Goal: Task Accomplishment & Management: Complete application form

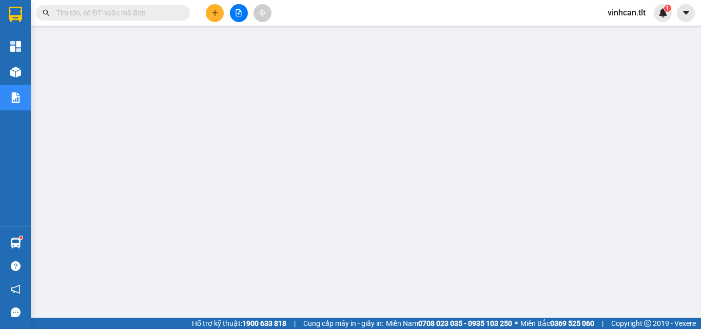
click at [157, 9] on input "text" at bounding box center [116, 12] width 121 height 11
type input "00"
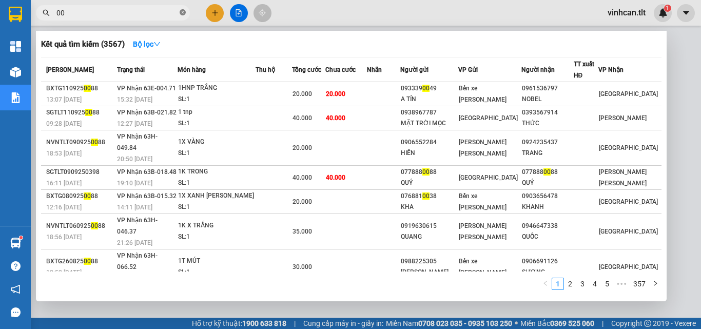
click at [181, 13] on icon "close-circle" at bounding box center [183, 12] width 6 height 6
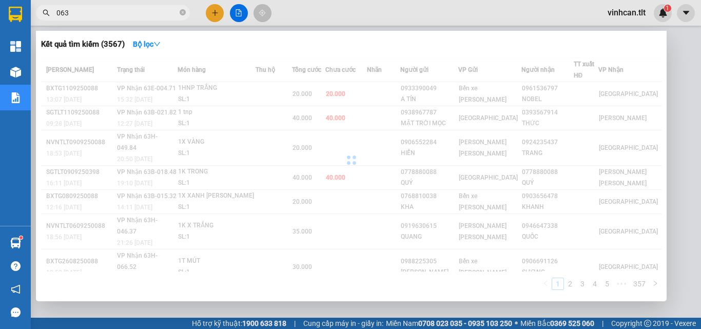
type input "0635"
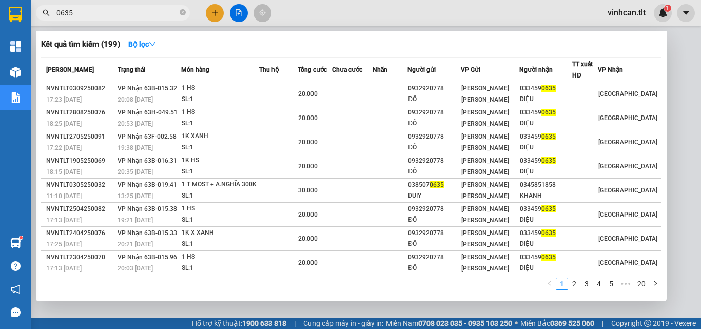
click at [181, 13] on icon "close-circle" at bounding box center [183, 12] width 6 height 6
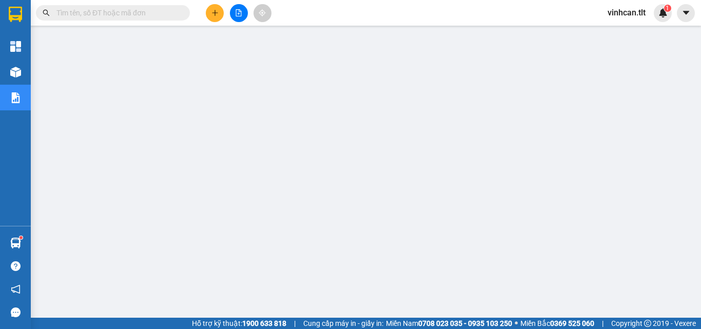
click at [173, 11] on input "text" at bounding box center [116, 12] width 121 height 11
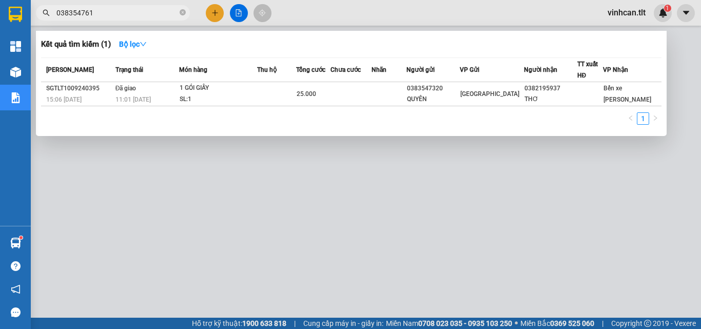
type input "0383547611"
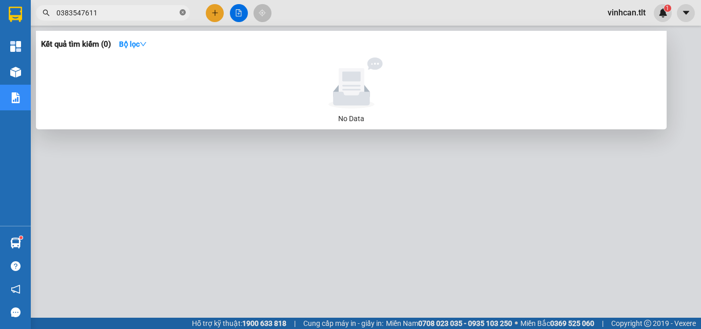
click at [182, 14] on icon "close-circle" at bounding box center [183, 12] width 6 height 6
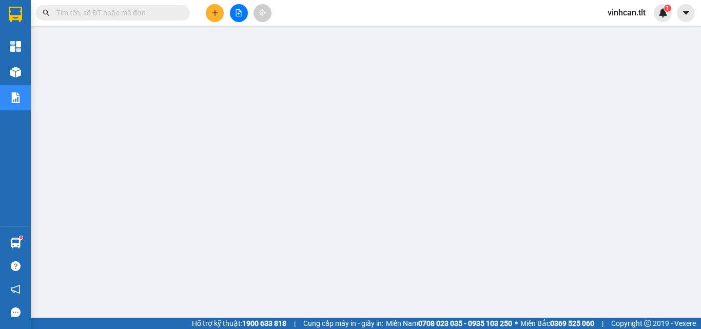
click at [159, 16] on input "text" at bounding box center [116, 12] width 121 height 11
click at [141, 12] on input "text" at bounding box center [116, 12] width 121 height 11
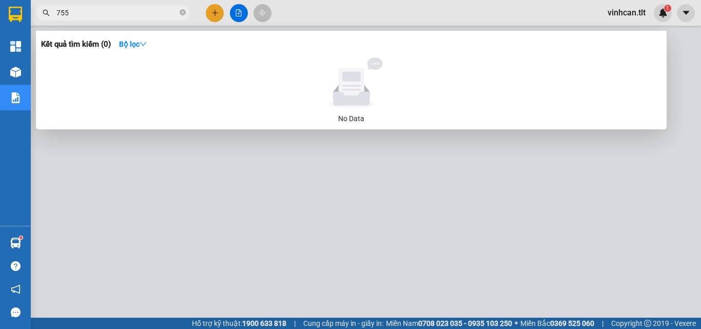
type input "7559"
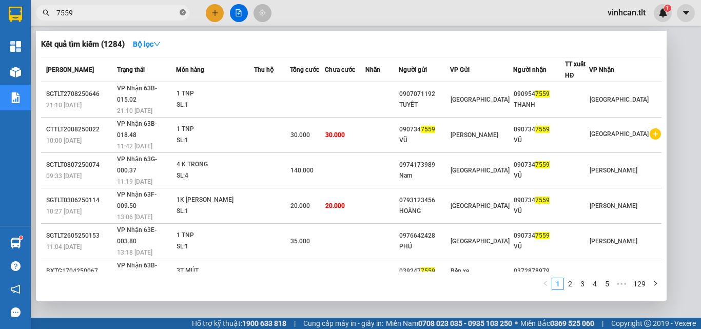
click at [183, 12] on icon "close-circle" at bounding box center [183, 12] width 6 height 6
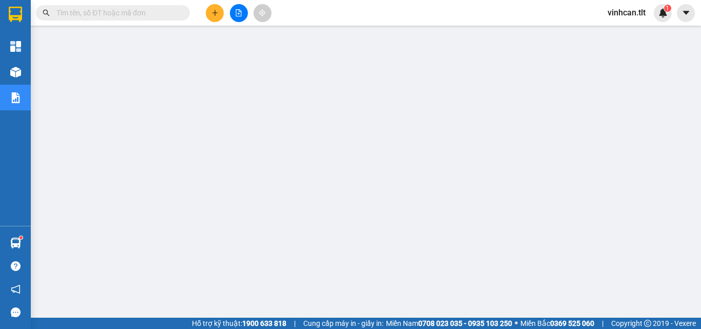
click at [150, 10] on input "text" at bounding box center [116, 12] width 121 height 11
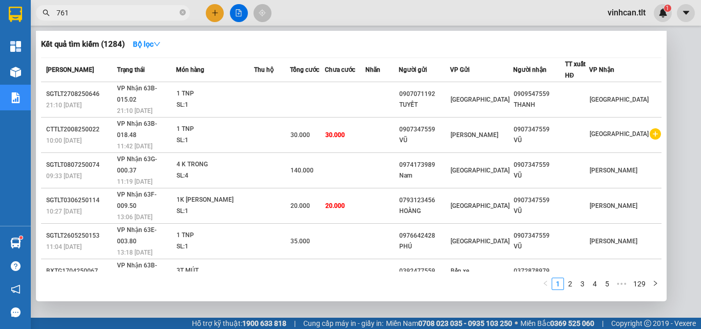
type input "7611"
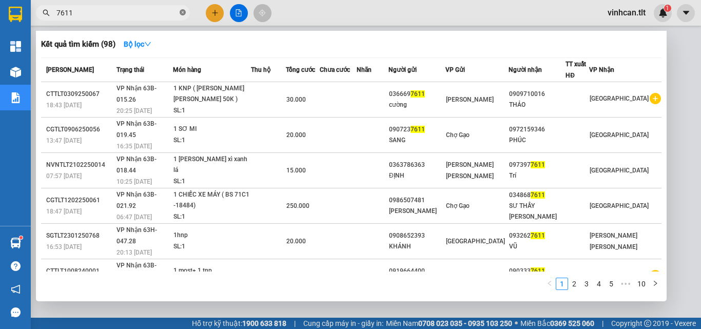
click at [182, 11] on icon "close-circle" at bounding box center [183, 12] width 6 height 6
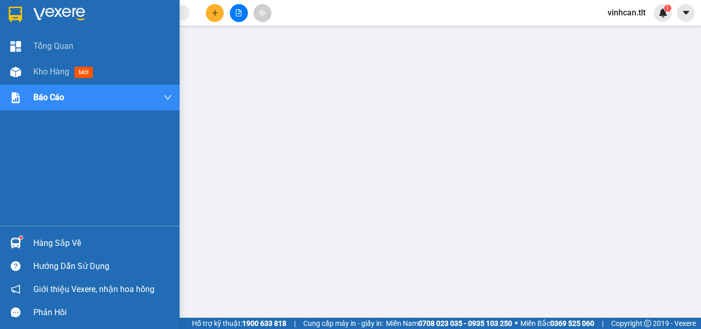
drag, startPoint x: 40, startPoint y: 240, endPoint x: 46, endPoint y: 244, distance: 7.0
click at [41, 241] on div "Hàng sắp về" at bounding box center [102, 243] width 139 height 15
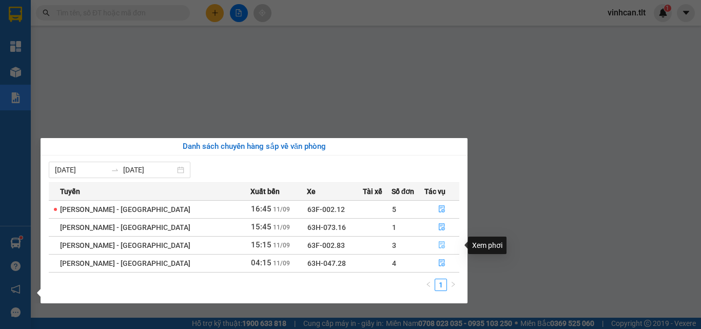
click at [439, 243] on icon "file-done" at bounding box center [442, 245] width 6 height 7
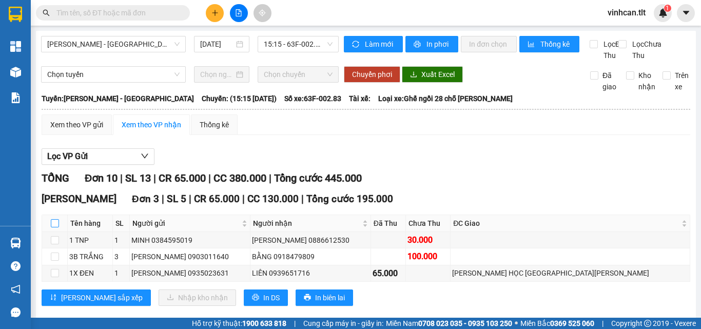
click at [54, 227] on input "checkbox" at bounding box center [55, 223] width 8 height 8
checkbox input "true"
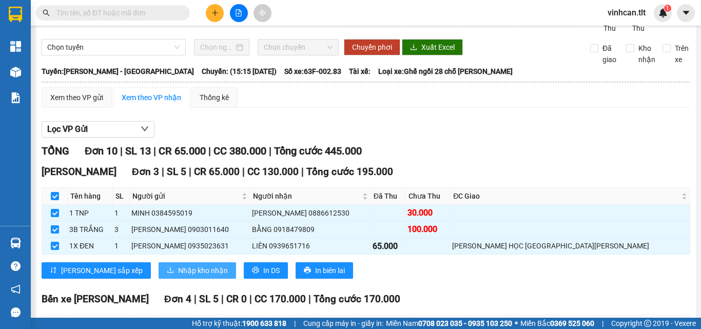
scroll to position [51, 0]
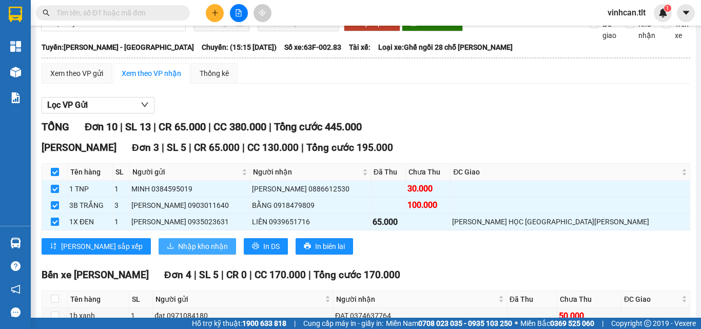
click at [178, 252] on span "Nhập kho nhận" at bounding box center [203, 246] width 50 height 11
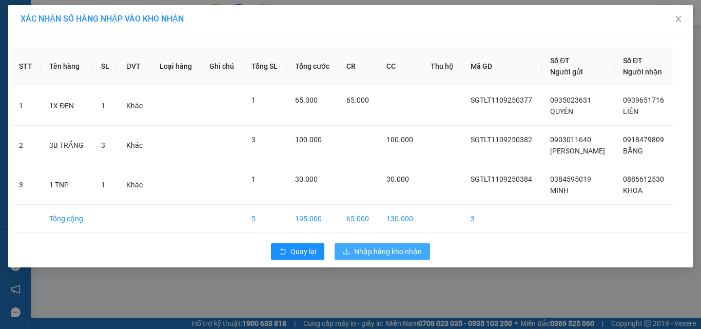
click at [401, 251] on span "Nhập hàng kho nhận" at bounding box center [388, 251] width 68 height 11
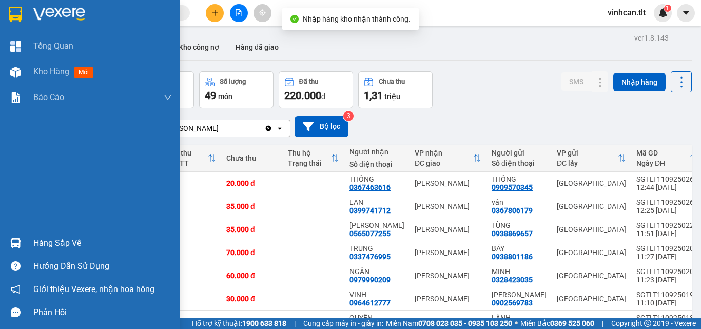
click at [44, 241] on div "Hàng sắp về" at bounding box center [102, 243] width 139 height 15
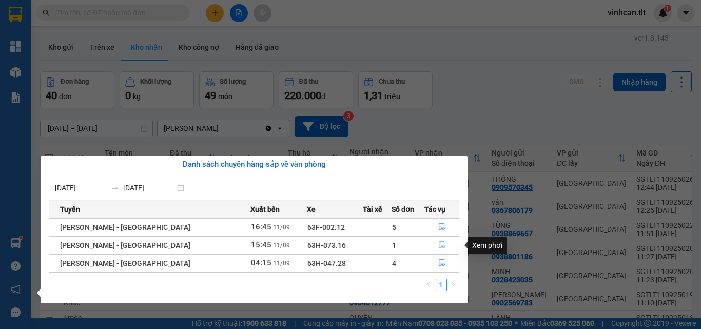
click at [439, 245] on icon "file-done" at bounding box center [442, 244] width 7 height 7
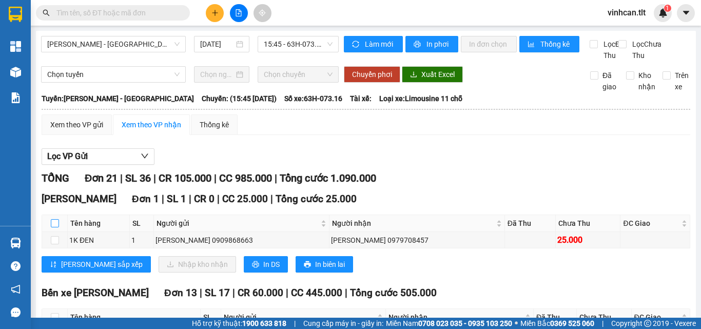
click at [55, 227] on input "checkbox" at bounding box center [55, 223] width 8 height 8
checkbox input "true"
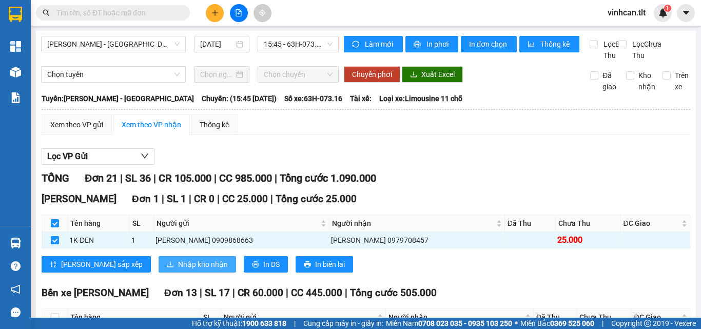
click at [178, 270] on span "Nhập kho nhận" at bounding box center [203, 264] width 50 height 11
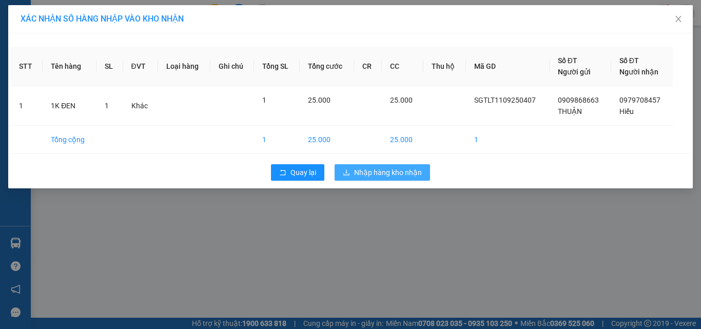
click at [369, 175] on span "Nhập hàng kho nhận" at bounding box center [388, 172] width 68 height 11
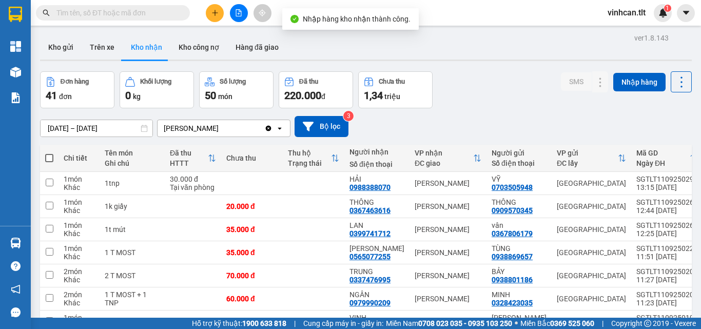
click at [37, 244] on div "ver 1.8.143 Kho gửi Trên xe Kho [PERSON_NAME] công nợ Hàng đã [PERSON_NAME] hàn…" at bounding box center [366, 235] width 660 height 409
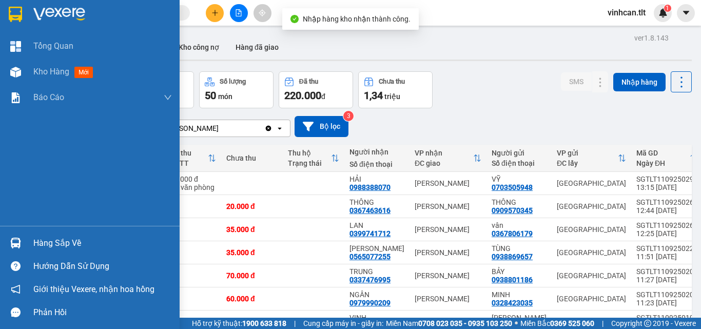
drag, startPoint x: 53, startPoint y: 246, endPoint x: 92, endPoint y: 247, distance: 38.5
click at [55, 246] on div "Hàng sắp về" at bounding box center [102, 243] width 139 height 15
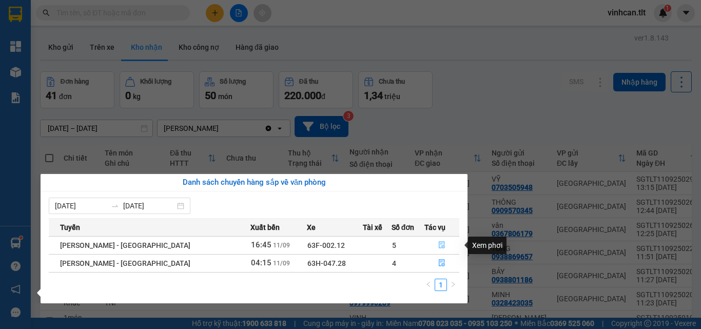
click at [439, 243] on icon "file-done" at bounding box center [442, 245] width 6 height 7
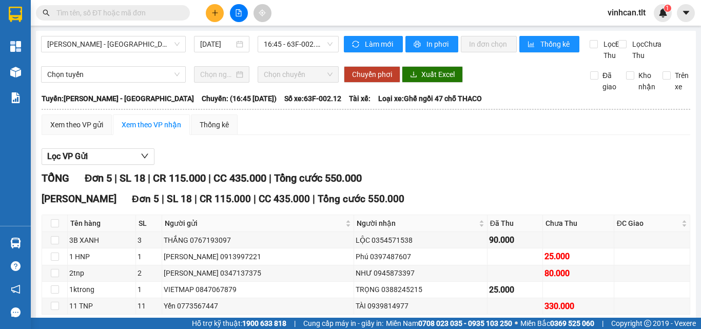
scroll to position [51, 0]
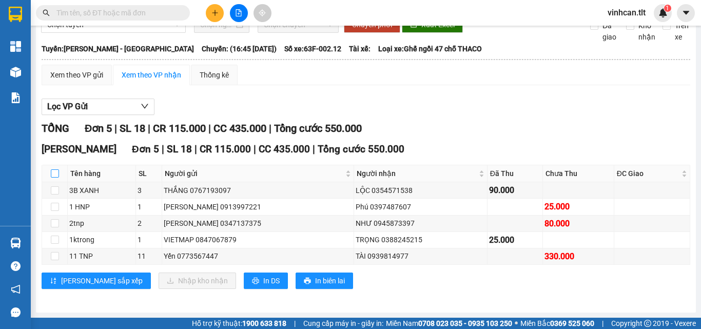
click at [57, 178] on input "checkbox" at bounding box center [55, 173] width 8 height 8
checkbox input "true"
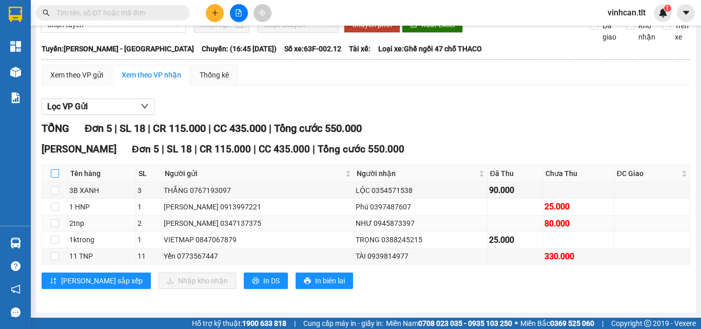
checkbox input "true"
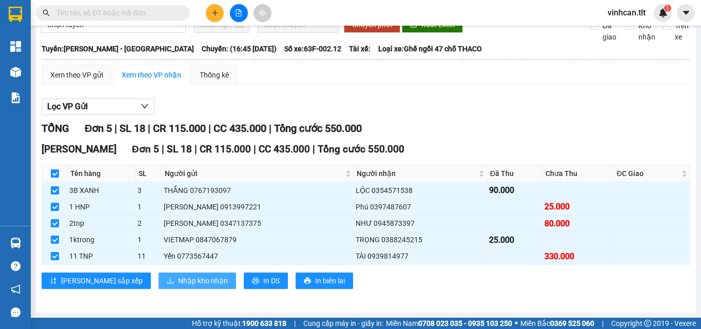
click at [178, 287] on span "Nhập kho nhận" at bounding box center [203, 280] width 50 height 11
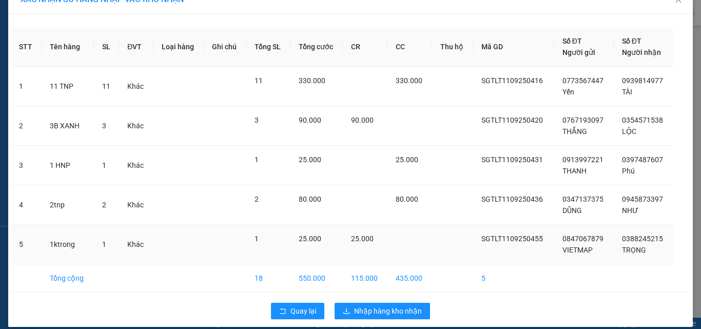
scroll to position [30, 0]
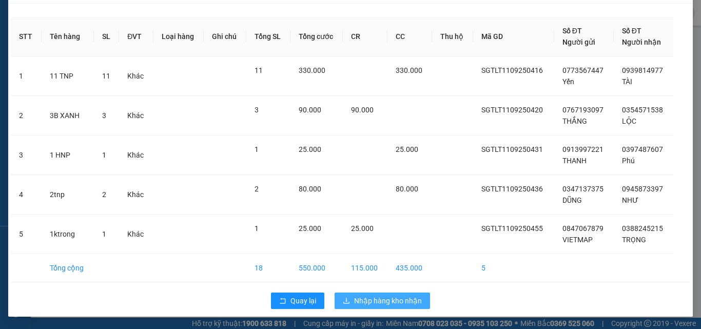
click at [379, 299] on span "Nhập hàng kho nhận" at bounding box center [388, 300] width 68 height 11
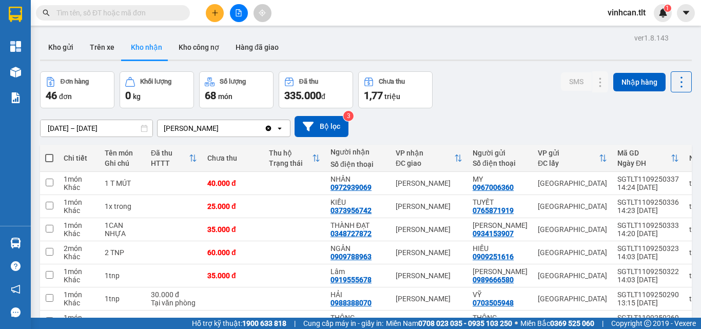
click at [167, 11] on input "text" at bounding box center [116, 12] width 121 height 11
type input "963"
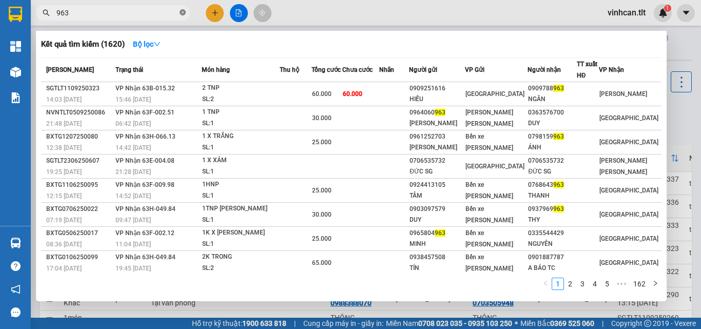
click at [181, 11] on icon "close-circle" at bounding box center [183, 12] width 6 height 6
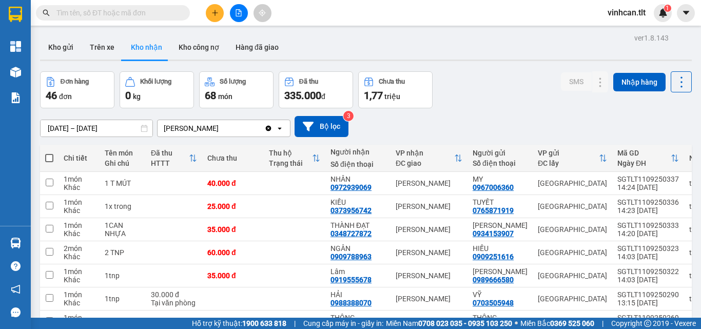
click at [174, 11] on input "text" at bounding box center [116, 12] width 121 height 11
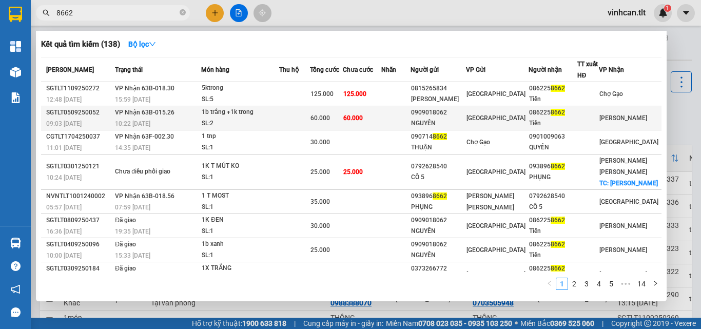
type input "8662"
click at [454, 115] on div "0909018062" at bounding box center [438, 112] width 55 height 11
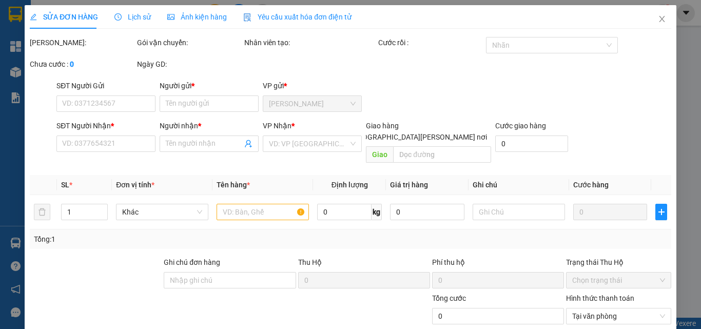
type input "0909018062"
type input "NGUYÊN"
type input "0862258662"
type input "Tiến"
type input "60.000"
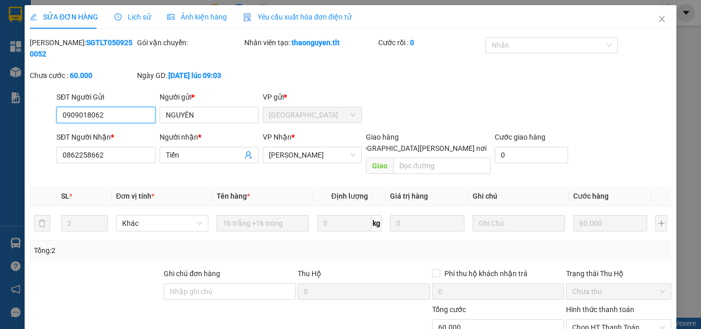
scroll to position [52, 0]
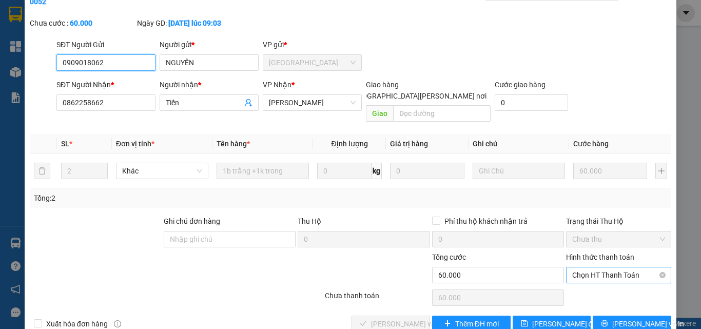
click at [589, 268] on span "Chọn HT Thanh Toán" at bounding box center [619, 275] width 93 height 15
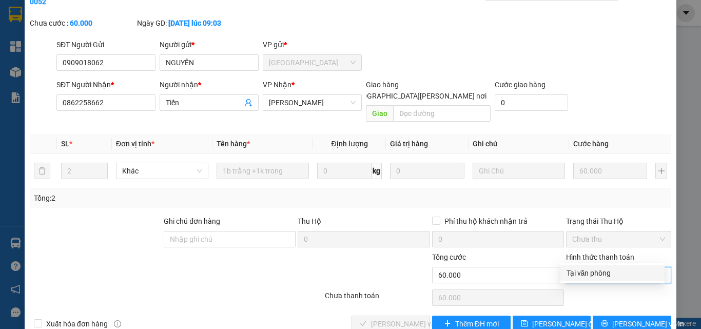
click at [587, 275] on div "Tại văn phòng" at bounding box center [613, 273] width 92 height 11
type input "0"
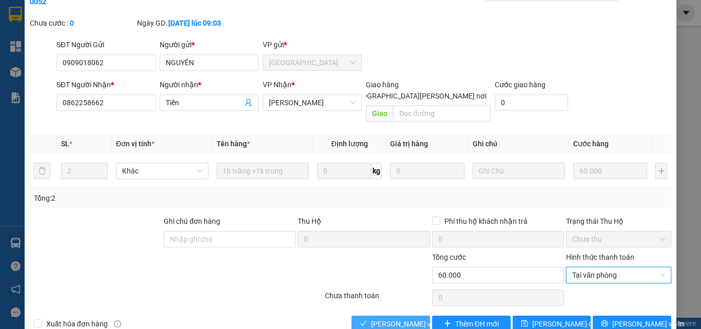
click at [417, 318] on span "[PERSON_NAME] và [PERSON_NAME] hàng" at bounding box center [440, 323] width 139 height 11
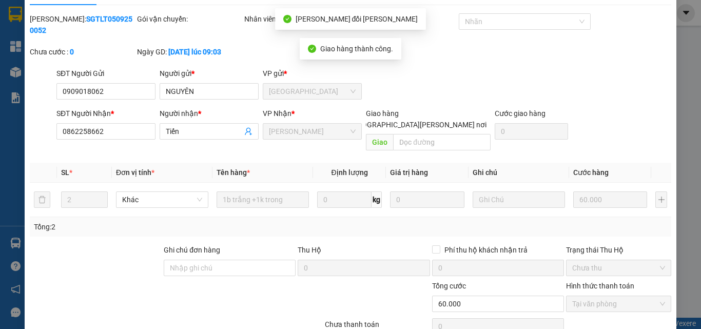
scroll to position [0, 0]
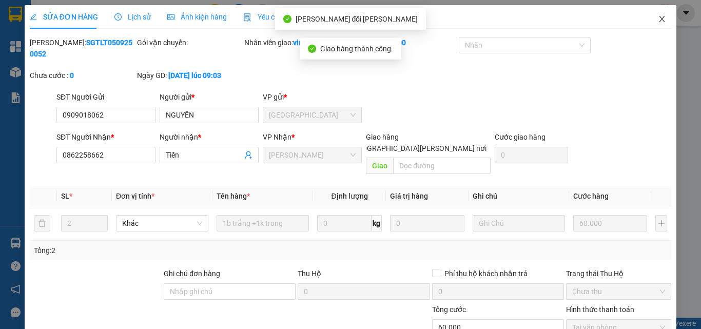
drag, startPoint x: 657, startPoint y: 16, endPoint x: 589, endPoint y: 7, distance: 68.5
click at [658, 17] on icon "close" at bounding box center [662, 19] width 8 height 8
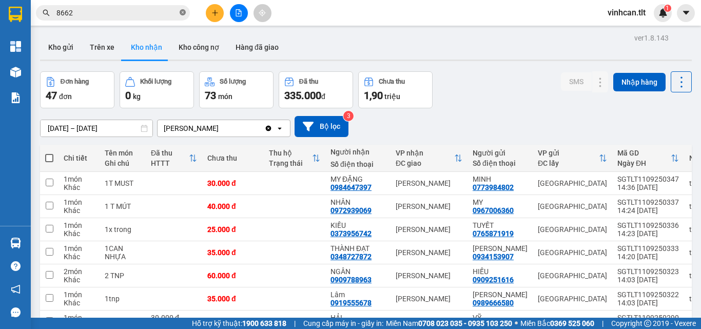
click at [182, 11] on icon "close-circle" at bounding box center [183, 12] width 6 height 6
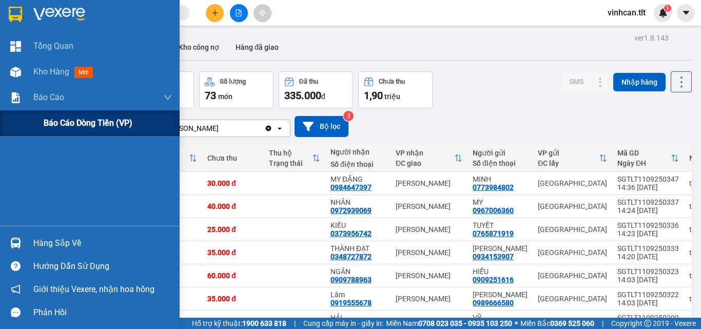
click at [67, 117] on span "Báo cáo dòng tiền (VP)" at bounding box center [88, 123] width 89 height 13
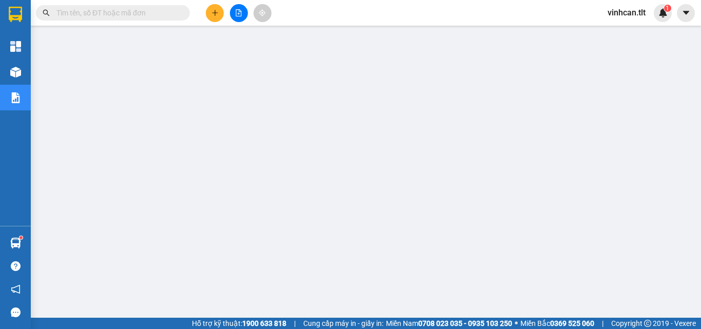
click at [171, 10] on input "text" at bounding box center [116, 12] width 121 height 11
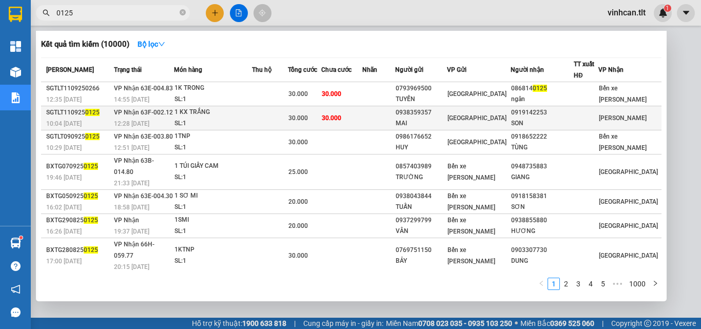
type input "0125"
click at [438, 107] on td "0938359357 MAI" at bounding box center [421, 118] width 52 height 24
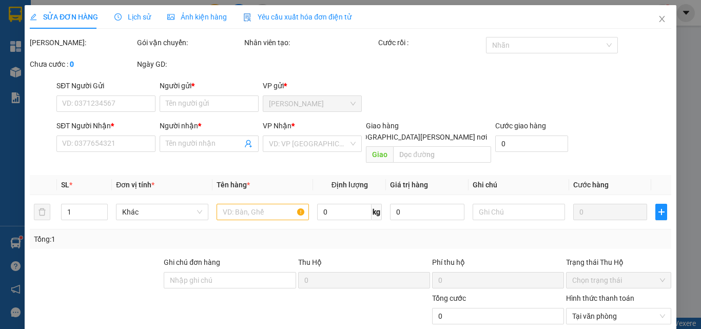
type input "0938359357"
type input "MAI"
type input "0919142253"
type input "SON"
type input "30.000"
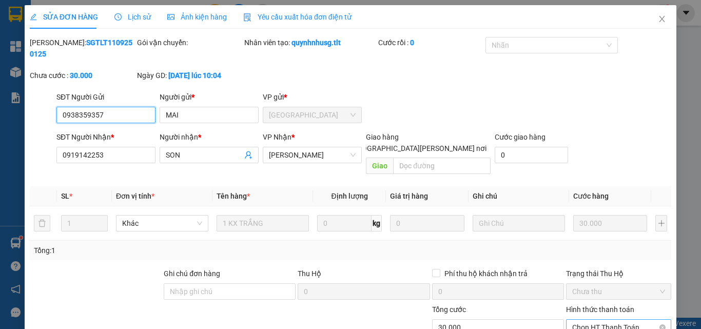
scroll to position [51, 0]
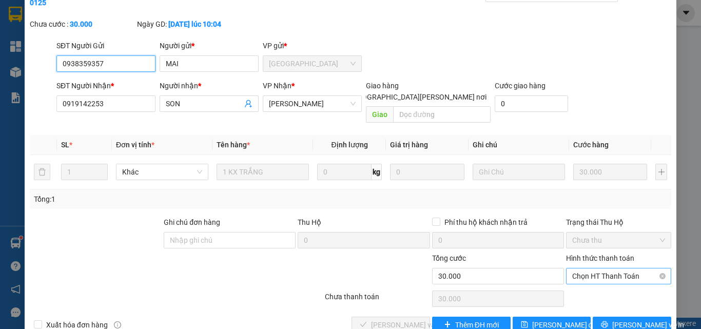
click at [587, 269] on span "Chọn HT Thanh Toán" at bounding box center [619, 276] width 93 height 15
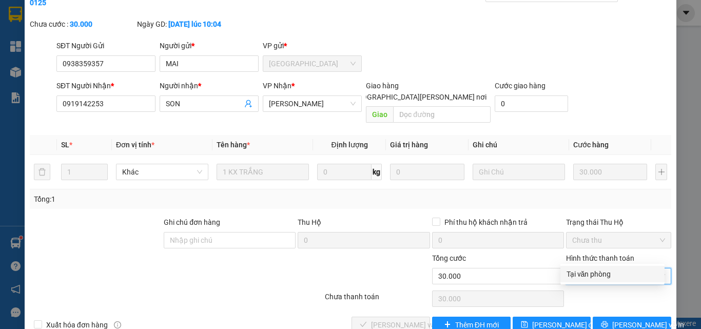
click at [587, 270] on div "Tại văn phòng" at bounding box center [613, 274] width 92 height 11
type input "0"
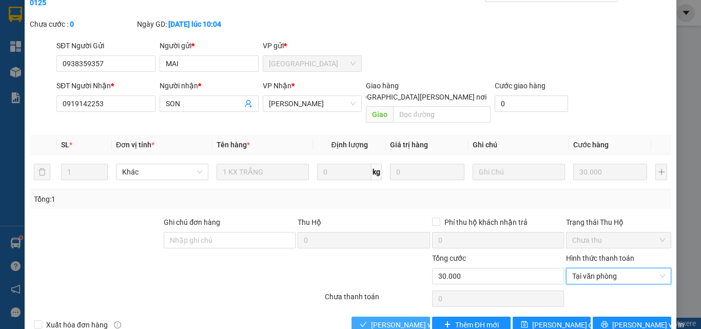
click at [381, 319] on span "[PERSON_NAME] và [PERSON_NAME] hàng" at bounding box center [440, 324] width 139 height 11
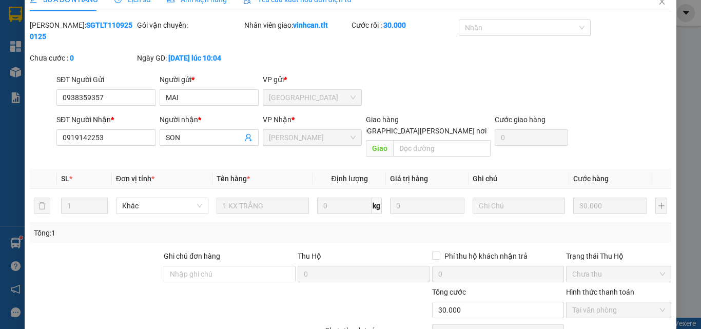
scroll to position [0, 0]
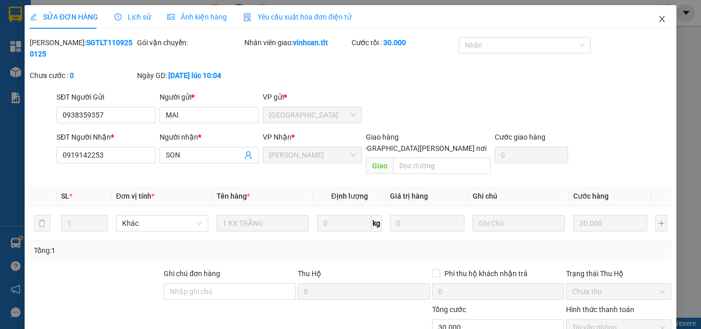
click at [658, 20] on icon "close" at bounding box center [662, 19] width 8 height 8
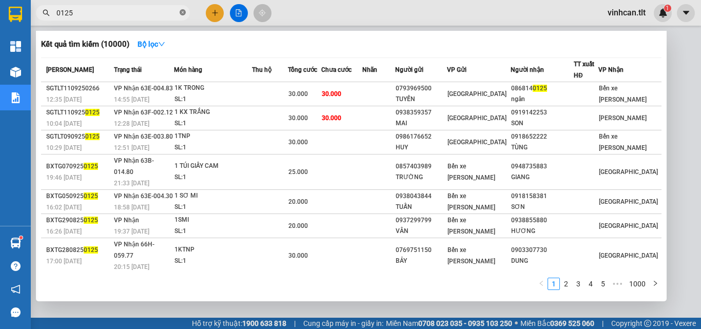
click at [183, 10] on icon "close-circle" at bounding box center [183, 12] width 6 height 6
